Goal: Task Accomplishment & Management: Manage account settings

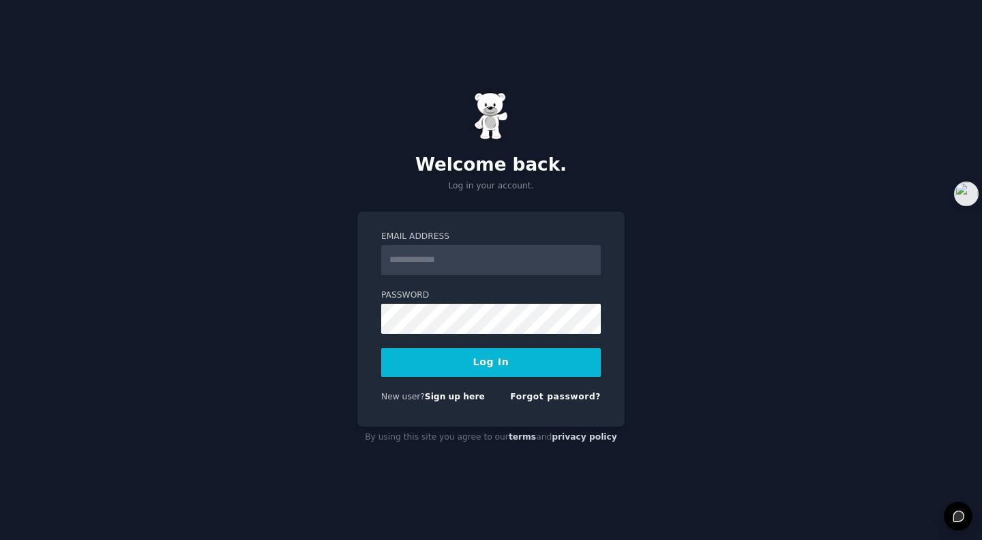
click at [492, 257] on input "Email Address" at bounding box center [491, 260] width 220 height 30
type input "**********"
click at [498, 365] on button "Log In" at bounding box center [491, 362] width 220 height 29
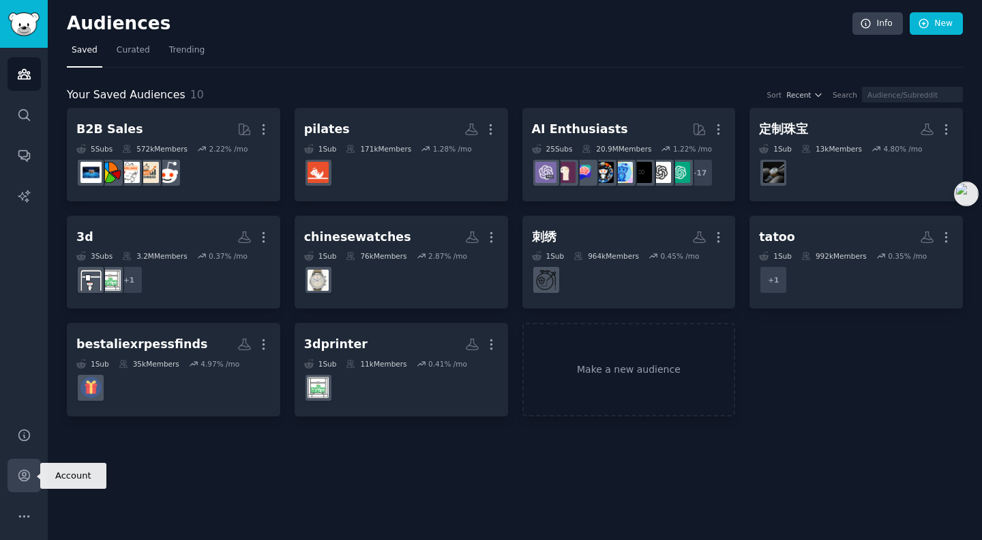
click at [23, 475] on icon "Sidebar" at bounding box center [23, 475] width 11 height 11
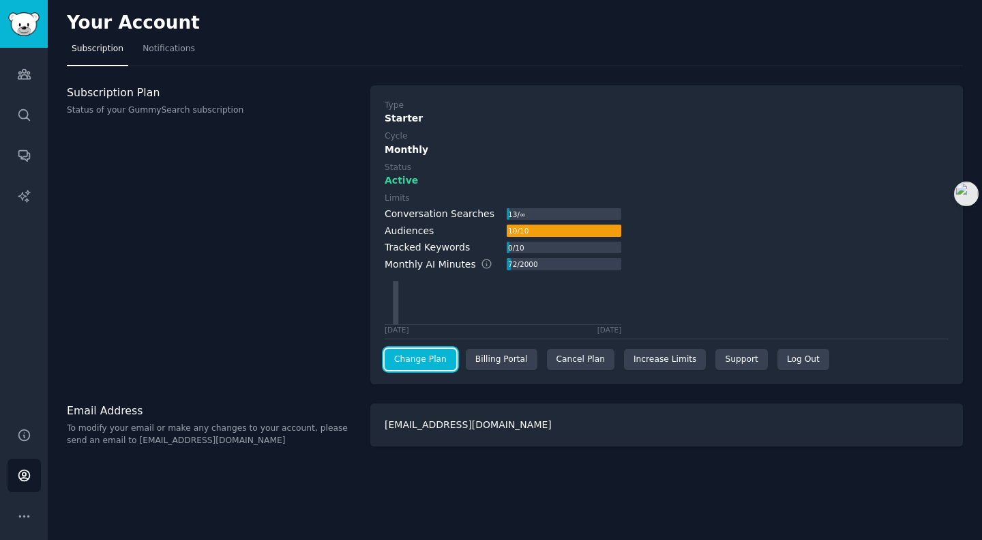
click at [432, 357] on link "Change Plan" at bounding box center [421, 360] width 72 height 22
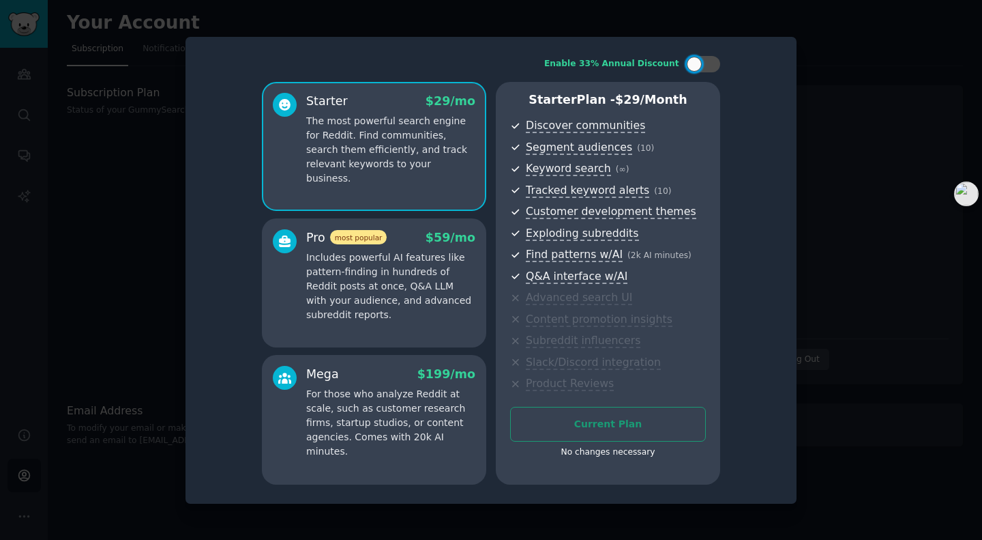
click at [619, 424] on div "Current Plan No changes necessary" at bounding box center [608, 436] width 196 height 59
click at [803, 167] on div at bounding box center [491, 270] width 982 height 540
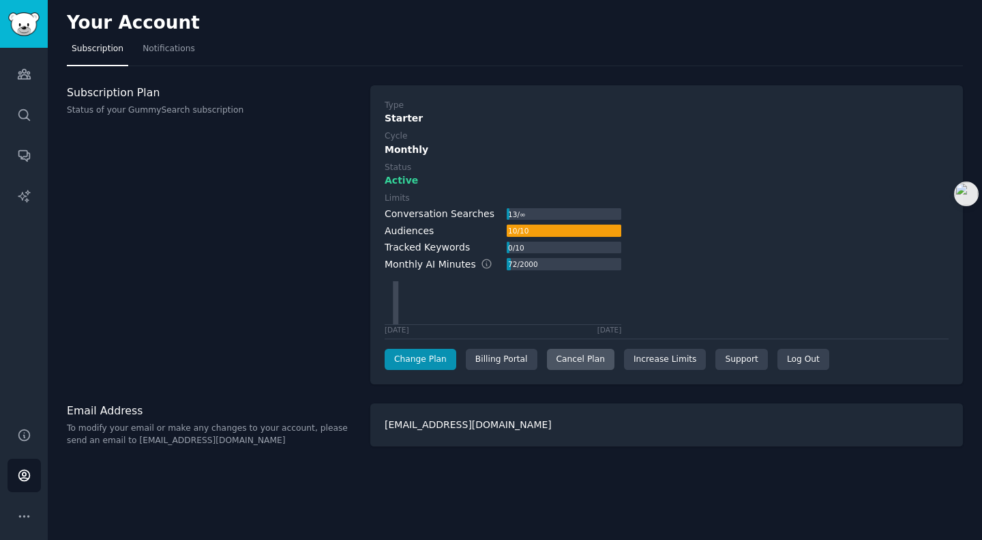
click at [585, 353] on div "Cancel Plan" at bounding box center [581, 360] width 68 height 22
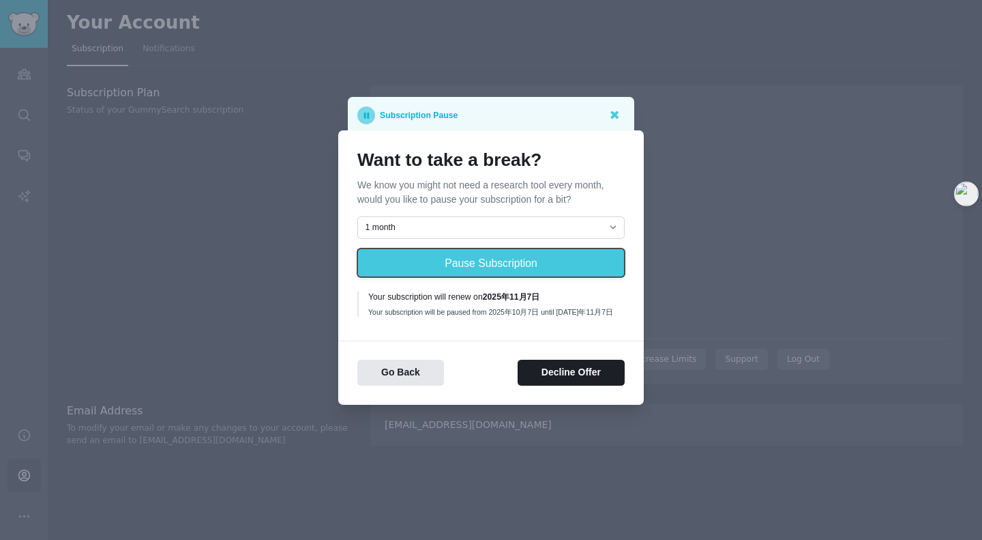
click at [481, 264] on button "Pause Subscription" at bounding box center [490, 262] width 267 height 29
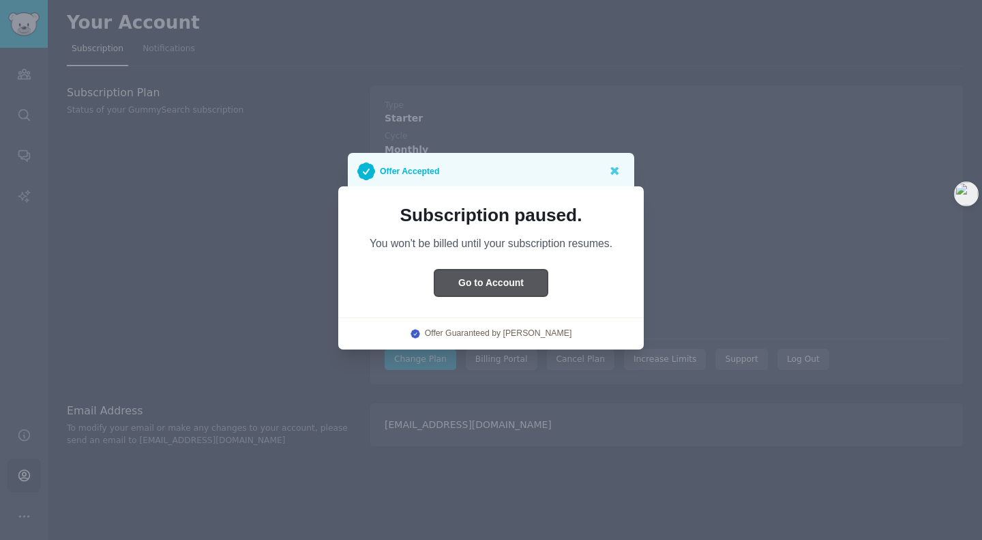
click at [502, 282] on button "Go to Account" at bounding box center [490, 282] width 113 height 27
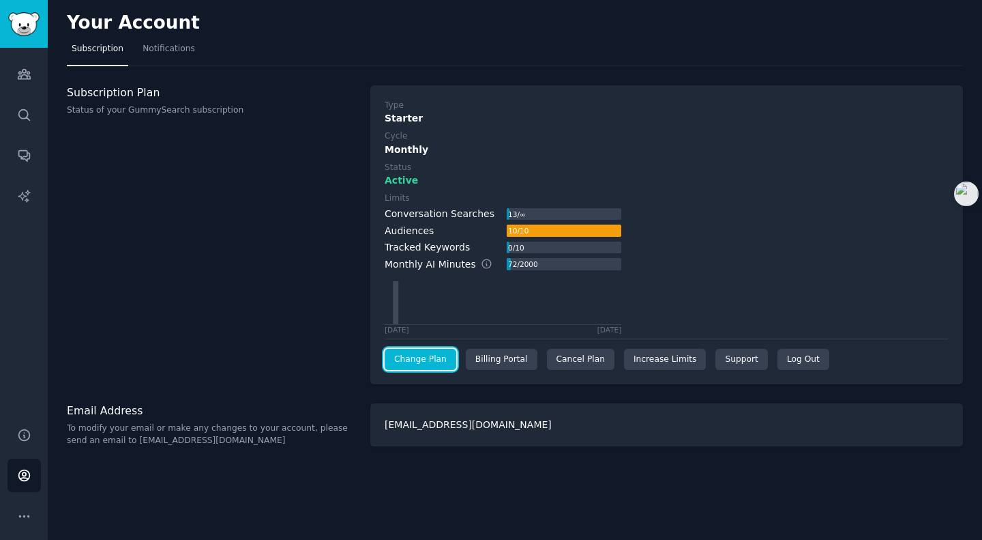
click at [441, 362] on link "Change Plan" at bounding box center [421, 360] width 72 height 22
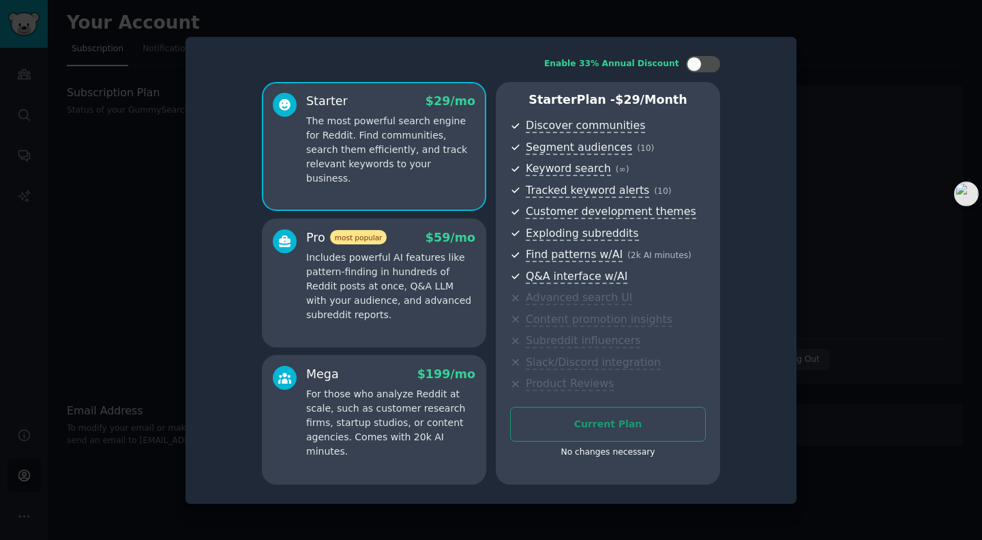
click at [851, 294] on div at bounding box center [491, 270] width 982 height 540
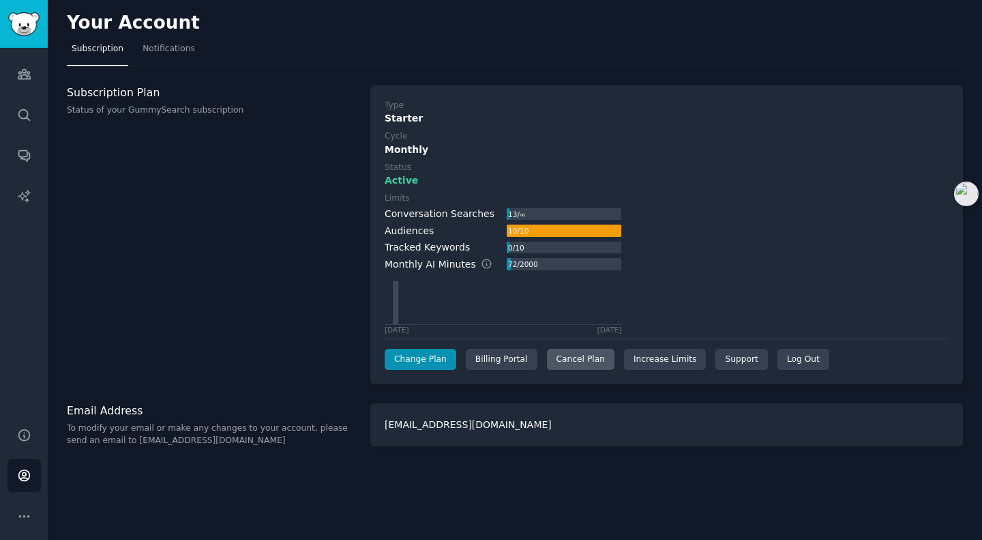
click at [579, 363] on div "Cancel Plan" at bounding box center [581, 360] width 68 height 22
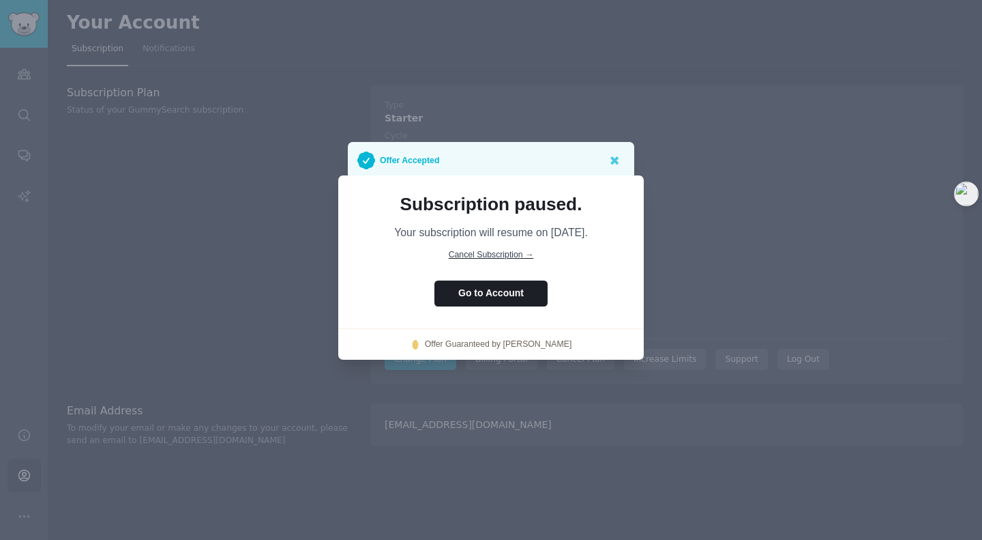
click at [508, 255] on span "Cancel Subscription →" at bounding box center [491, 255] width 85 height 10
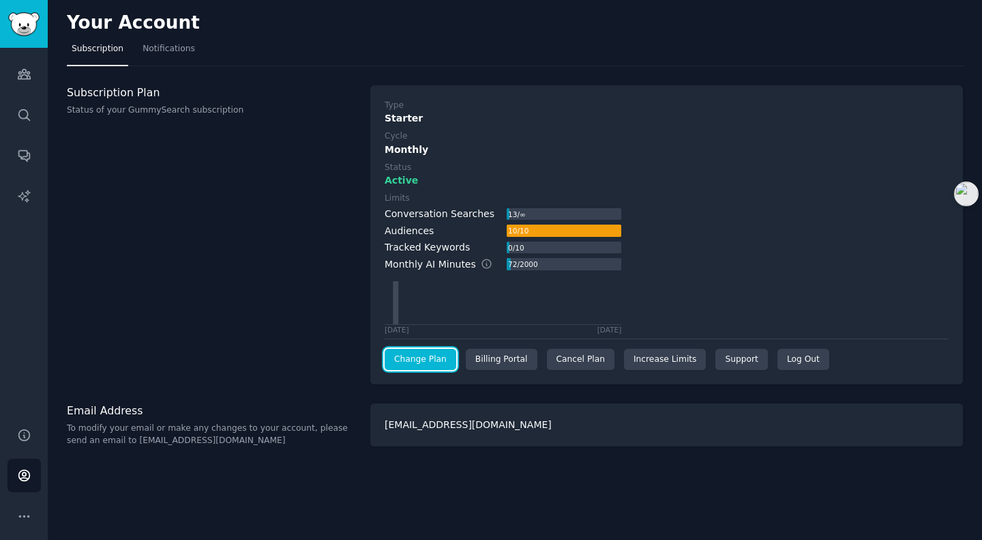
click at [428, 368] on link "Change Plan" at bounding box center [421, 360] width 72 height 22
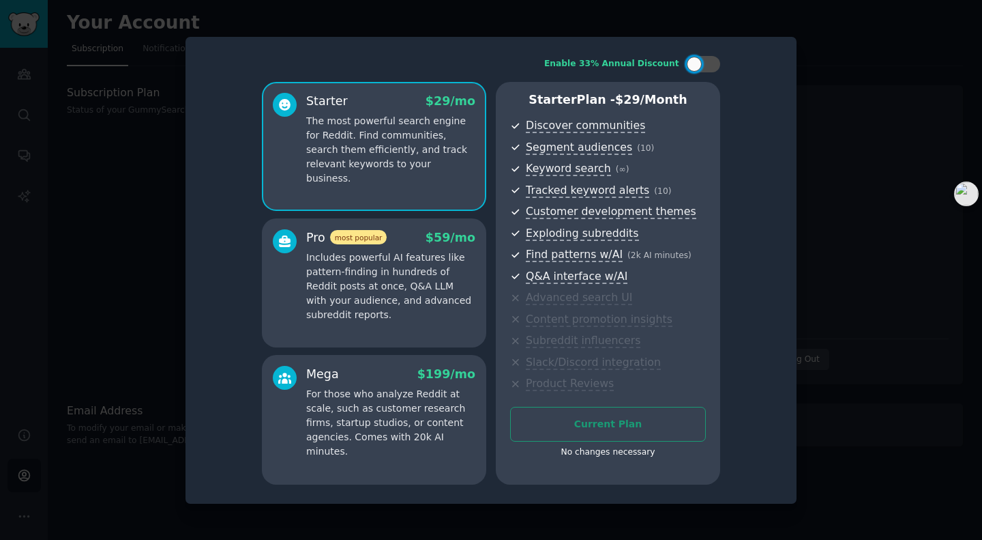
click at [873, 153] on div at bounding box center [491, 270] width 982 height 540
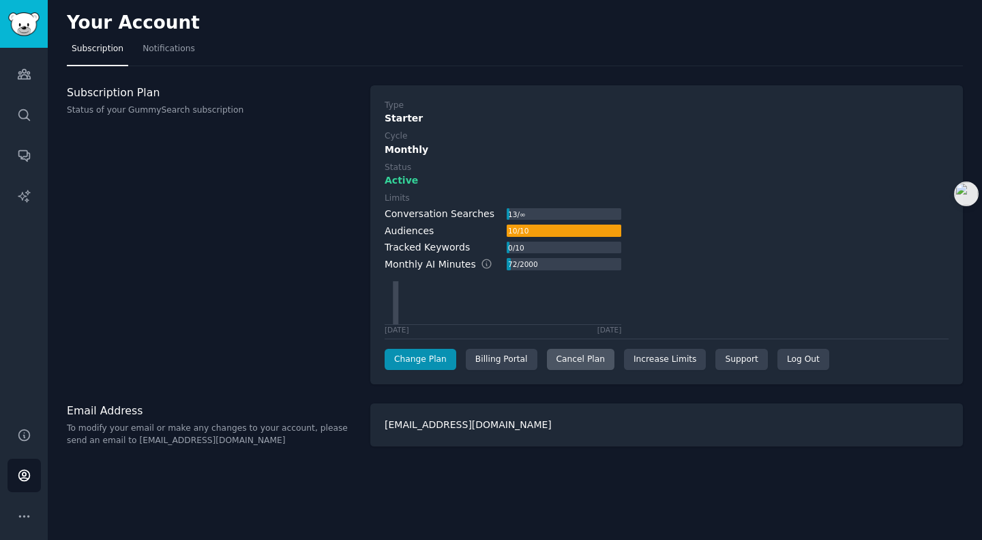
click at [579, 360] on div "Cancel Plan" at bounding box center [581, 360] width 68 height 22
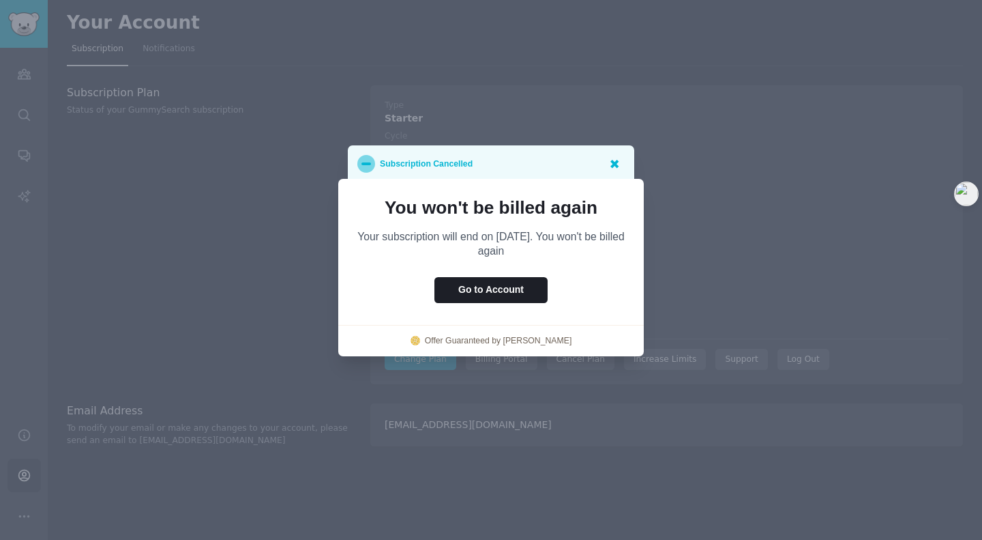
click at [613, 168] on icon at bounding box center [614, 163] width 14 height 14
